Goal: Task Accomplishment & Management: Use online tool/utility

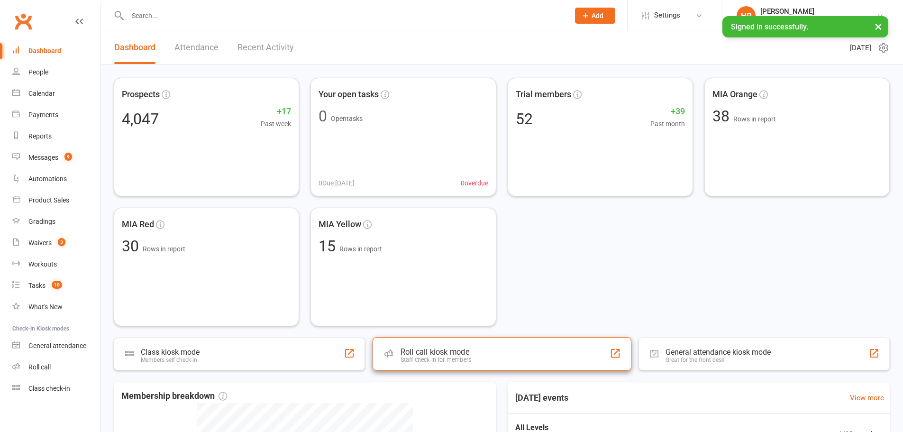
click at [483, 361] on div "Roll call kiosk mode Staff check-in for members" at bounding box center [501, 354] width 259 height 34
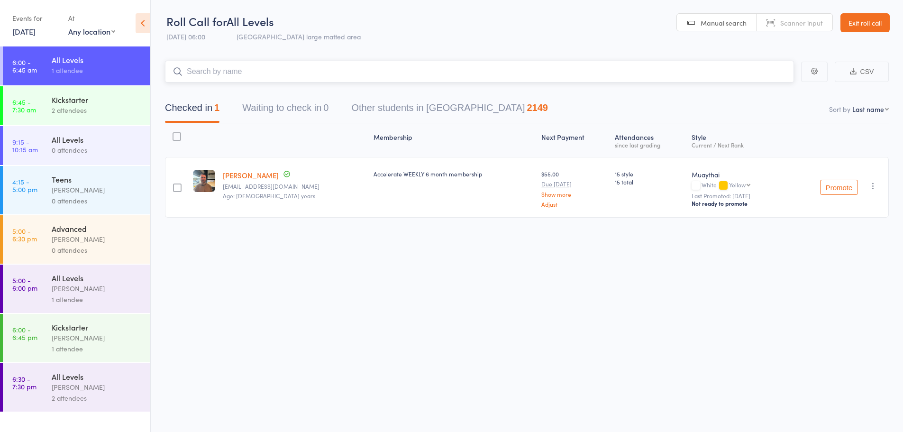
click at [263, 74] on input "search" at bounding box center [479, 72] width 629 height 22
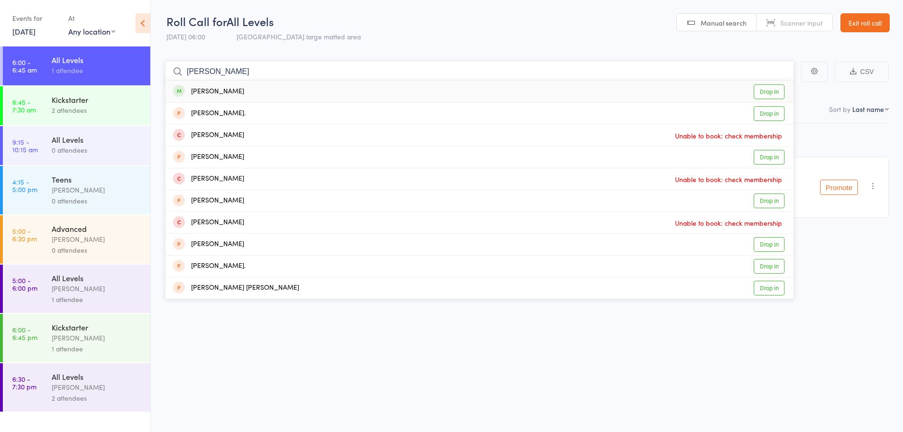
type input "michelle"
click at [240, 89] on div "Michelle Li Drop in" at bounding box center [479, 92] width 628 height 22
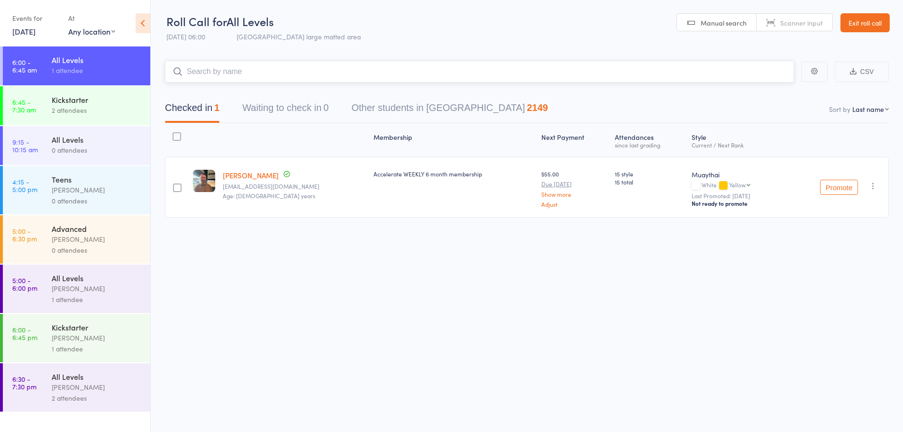
click at [223, 65] on input "search" at bounding box center [479, 72] width 629 height 22
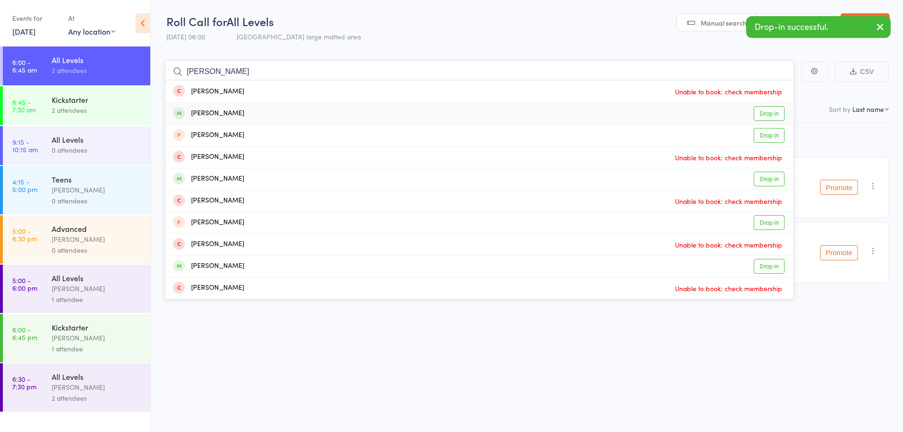
type input "luisa"
click at [217, 112] on div "[PERSON_NAME]" at bounding box center [208, 113] width 71 height 11
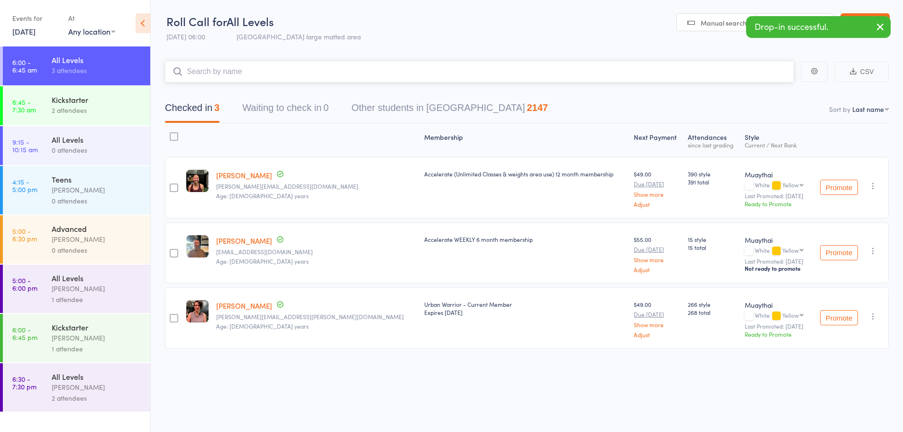
click at [218, 75] on input "search" at bounding box center [479, 72] width 629 height 22
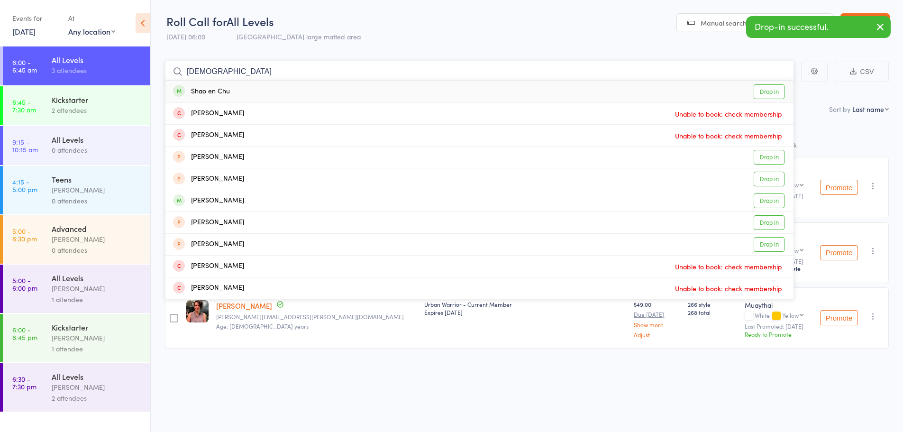
type input "shao"
click at [213, 94] on div "Shao en Chu" at bounding box center [201, 91] width 57 height 11
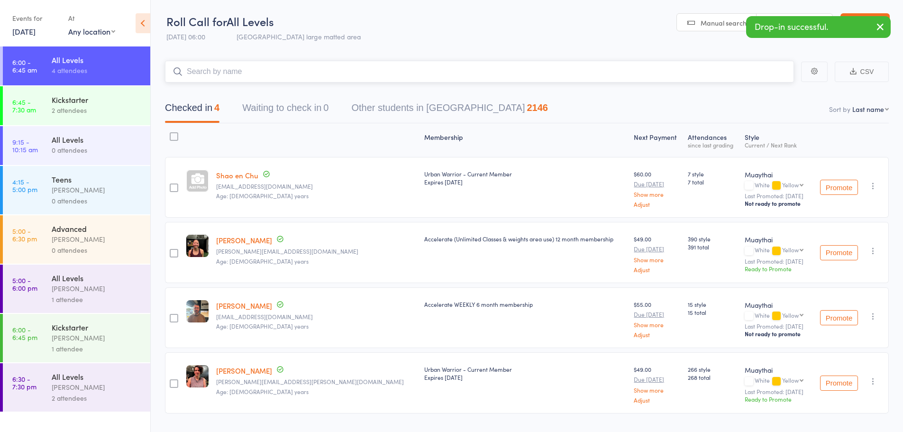
click at [281, 74] on input "search" at bounding box center [479, 72] width 629 height 22
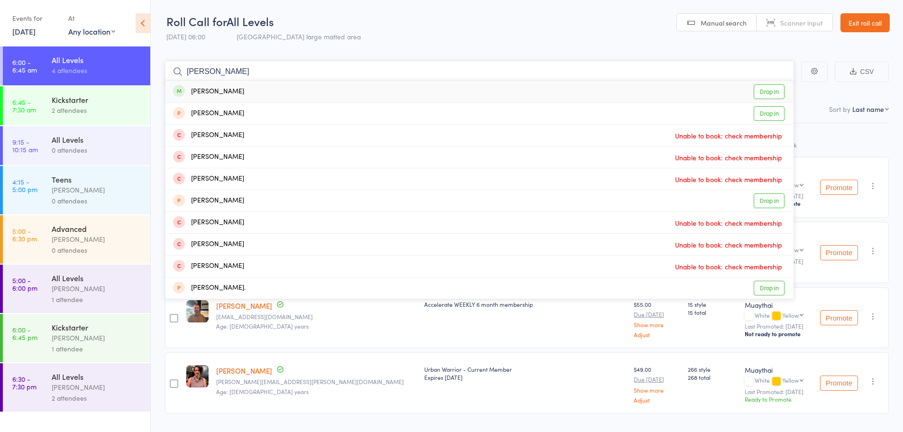
type input "stephen mack"
click at [263, 94] on div "Stephen Mackenzie Drop in" at bounding box center [479, 92] width 628 height 22
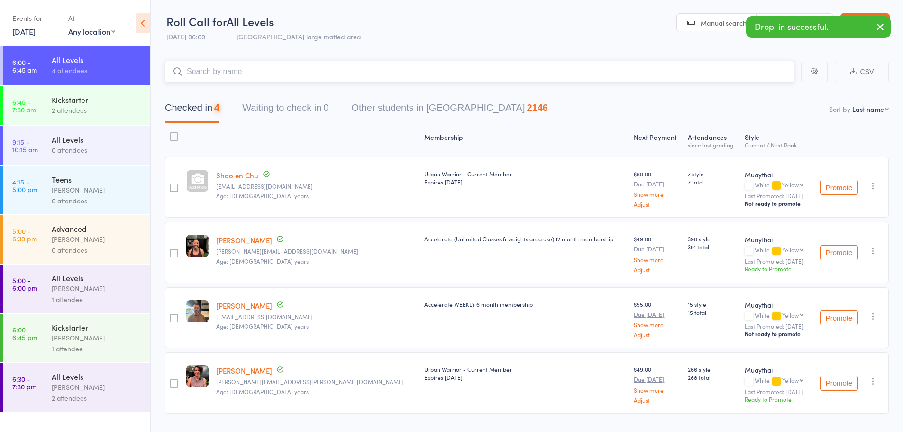
click at [252, 76] on input "search" at bounding box center [479, 72] width 629 height 22
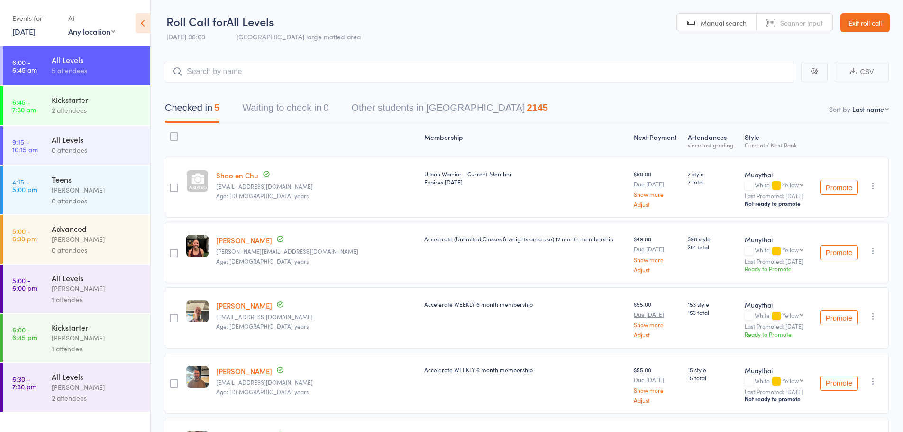
click at [81, 115] on div "2 attendees" at bounding box center [97, 110] width 90 height 11
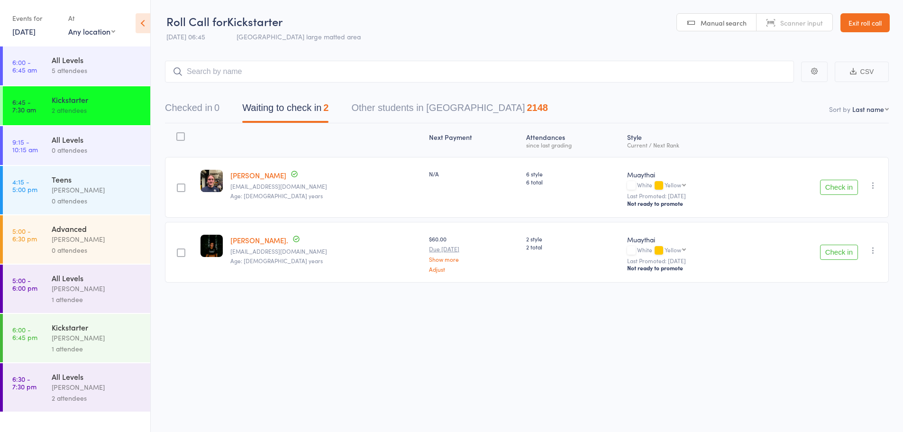
click at [256, 241] on link "Aanya Stuckey." at bounding box center [259, 240] width 58 height 10
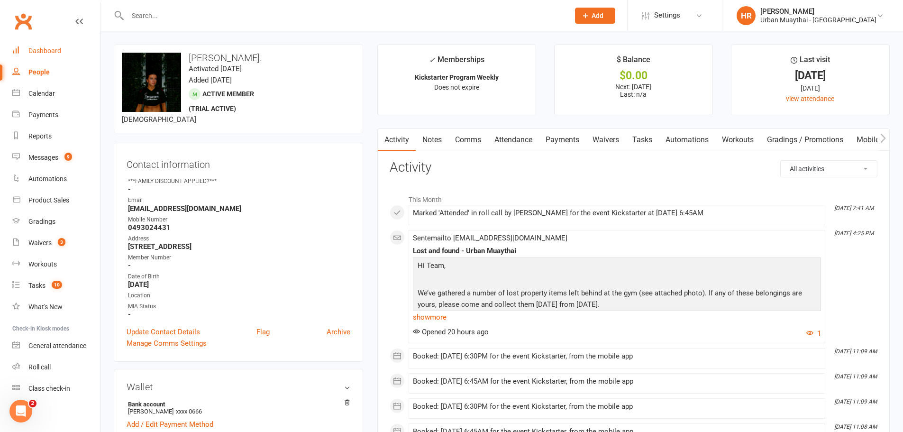
click at [59, 54] on div "Dashboard" at bounding box center [44, 51] width 33 height 8
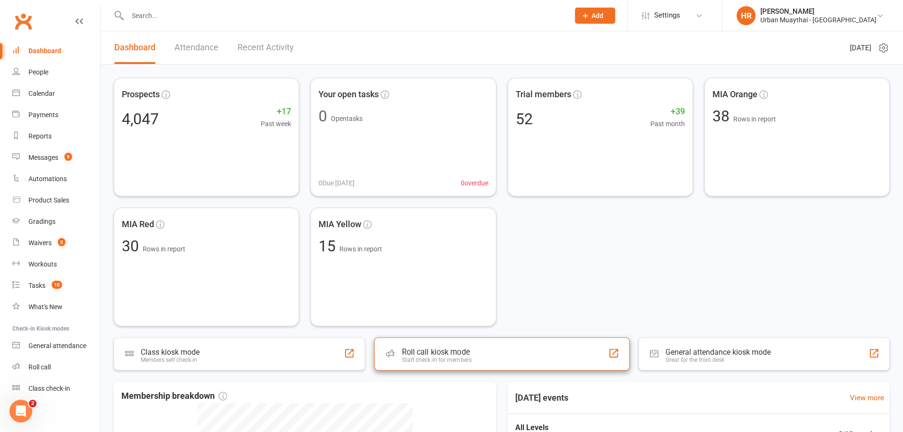
drag, startPoint x: 503, startPoint y: 355, endPoint x: 497, endPoint y: 350, distance: 7.4
click at [501, 354] on div "Roll call kiosk mode Staff check-in for members" at bounding box center [501, 353] width 255 height 33
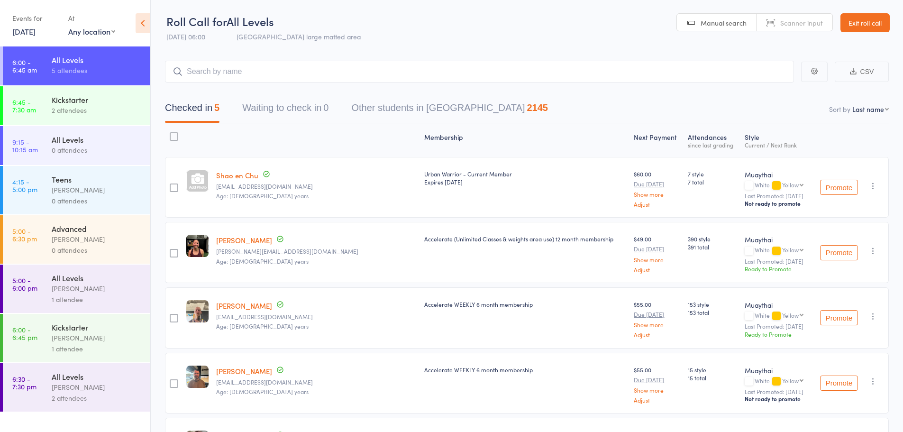
click at [133, 96] on div "Kickstarter" at bounding box center [97, 99] width 90 height 10
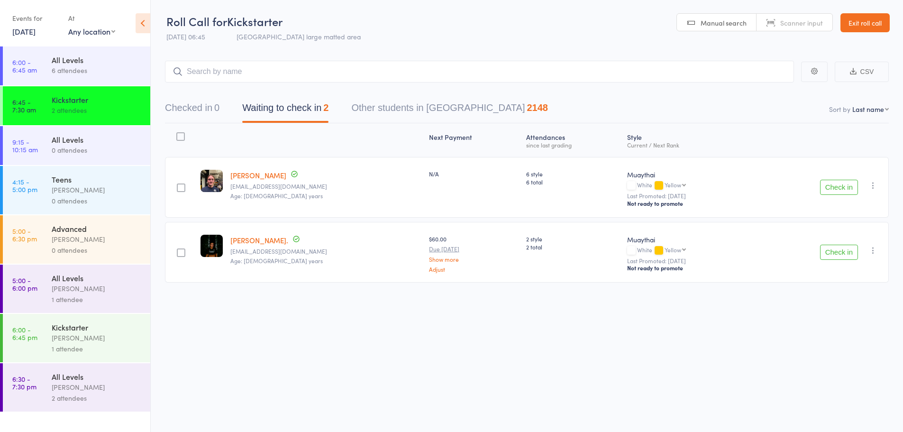
click at [85, 66] on div "6 attendees" at bounding box center [97, 70] width 90 height 11
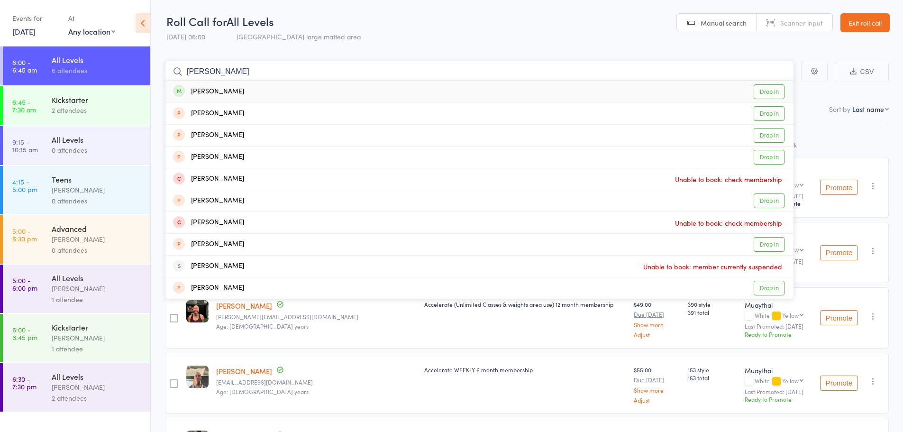
type input "george scott"
click at [192, 96] on div "[PERSON_NAME]" at bounding box center [208, 91] width 71 height 11
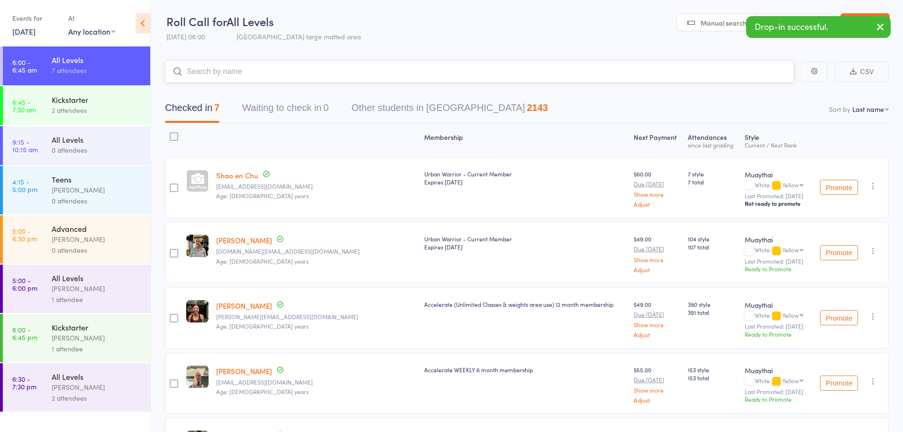
click at [264, 69] on input "search" at bounding box center [479, 72] width 629 height 22
click at [242, 76] on input "search" at bounding box center [479, 72] width 629 height 22
click at [256, 75] on input "search" at bounding box center [479, 72] width 629 height 22
click at [321, 78] on input "search" at bounding box center [479, 72] width 629 height 22
click at [240, 76] on input "search" at bounding box center [479, 72] width 629 height 22
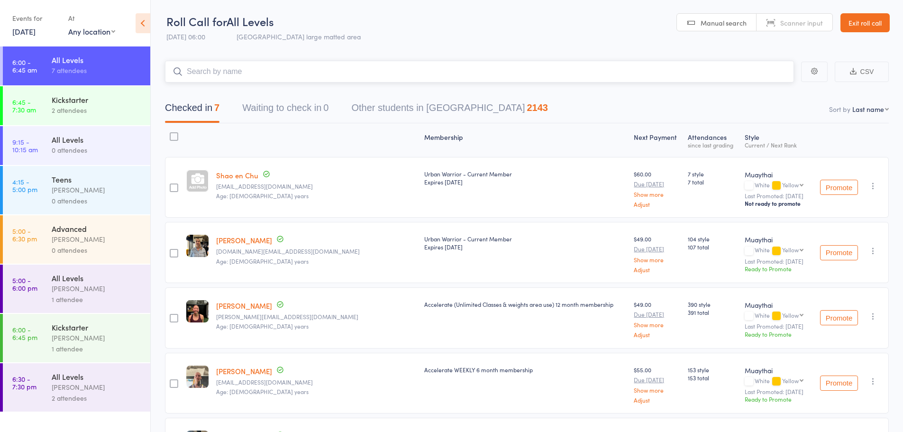
click at [252, 79] on input "search" at bounding box center [479, 72] width 629 height 22
click at [243, 76] on input "search" at bounding box center [479, 72] width 629 height 22
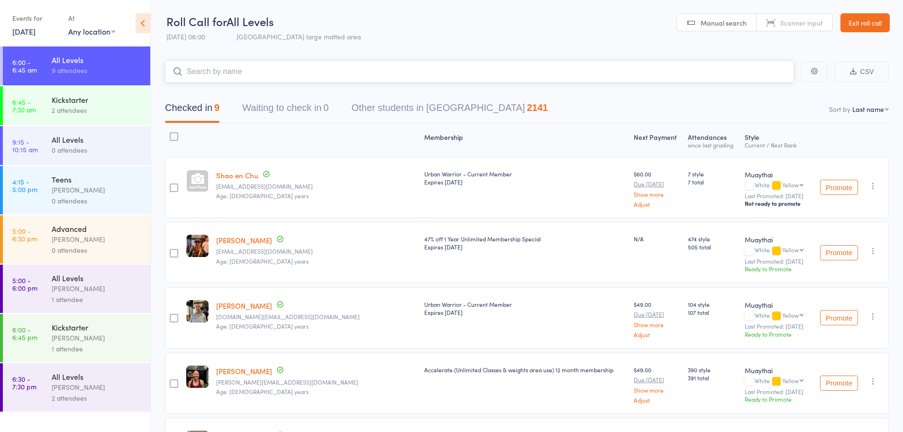
click at [551, 74] on input "search" at bounding box center [479, 72] width 629 height 22
click at [880, 107] on select "First name Last name Birthday [DATE]? Behind on payments? Check in time Next pa…" at bounding box center [870, 108] width 36 height 9
select select "4"
click at [852, 104] on select "First name Last name Birthday [DATE]? Behind on payments? Check in time Next pa…" at bounding box center [870, 108] width 36 height 9
